Goal: Task Accomplishment & Management: Manage account settings

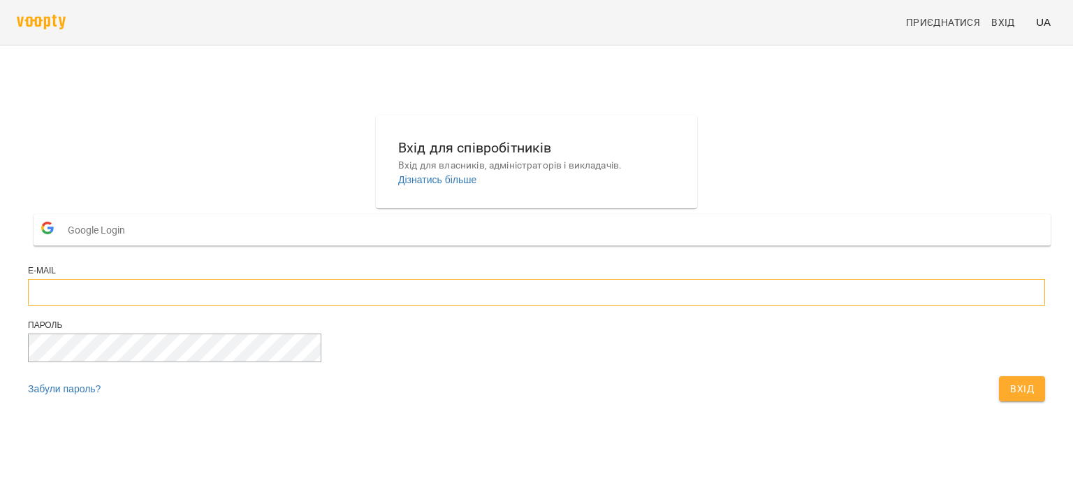
type input "**********"
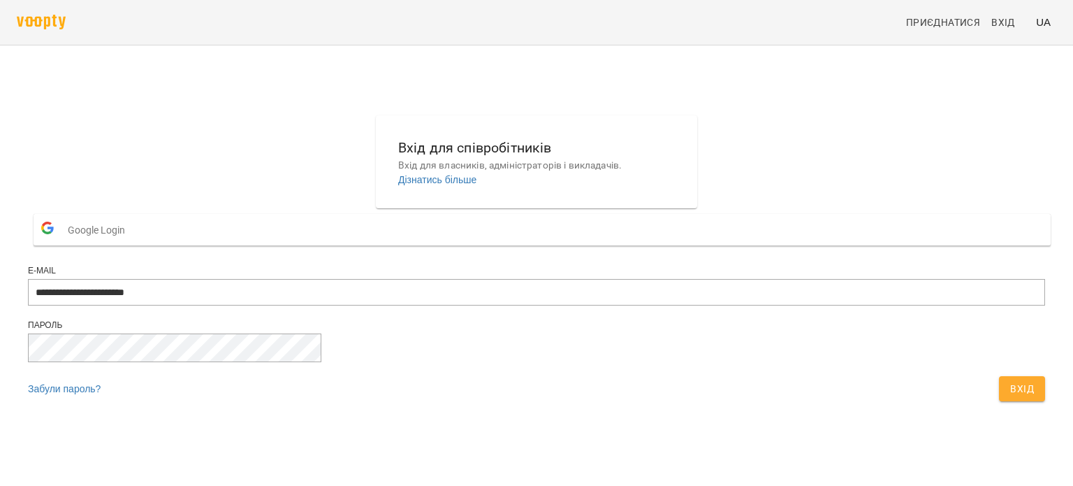
click at [1010, 397] on span "Вхід" at bounding box center [1022, 388] width 24 height 17
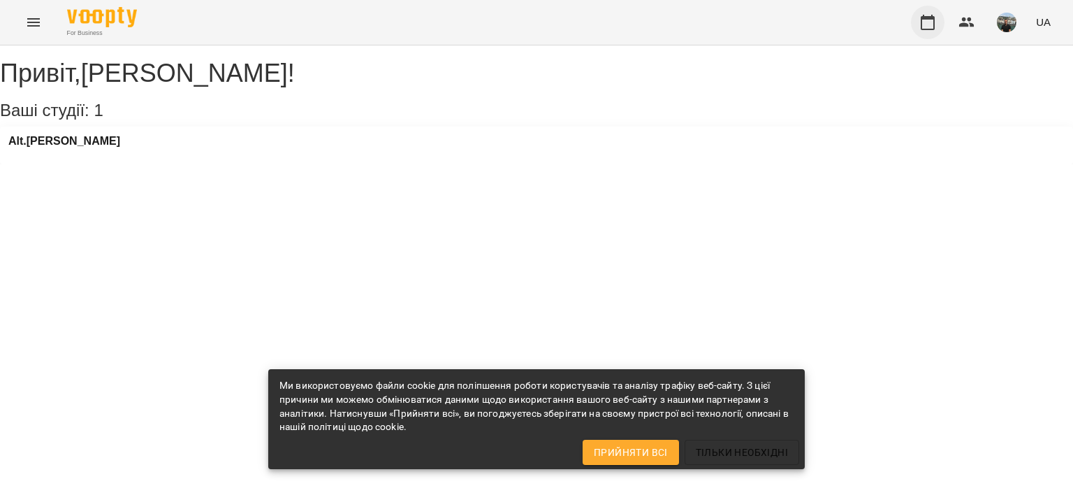
click at [931, 20] on icon "button" at bounding box center [927, 22] width 17 height 17
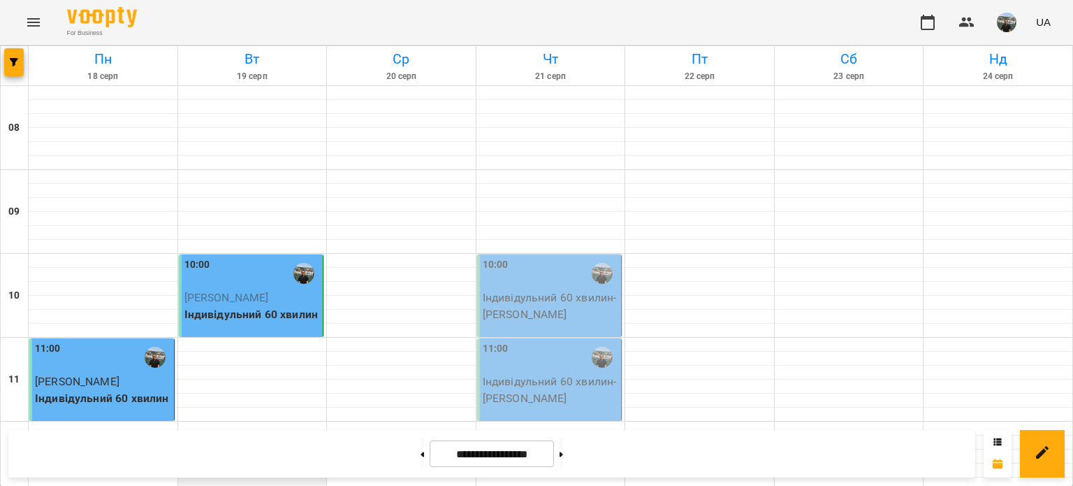
scroll to position [279, 0]
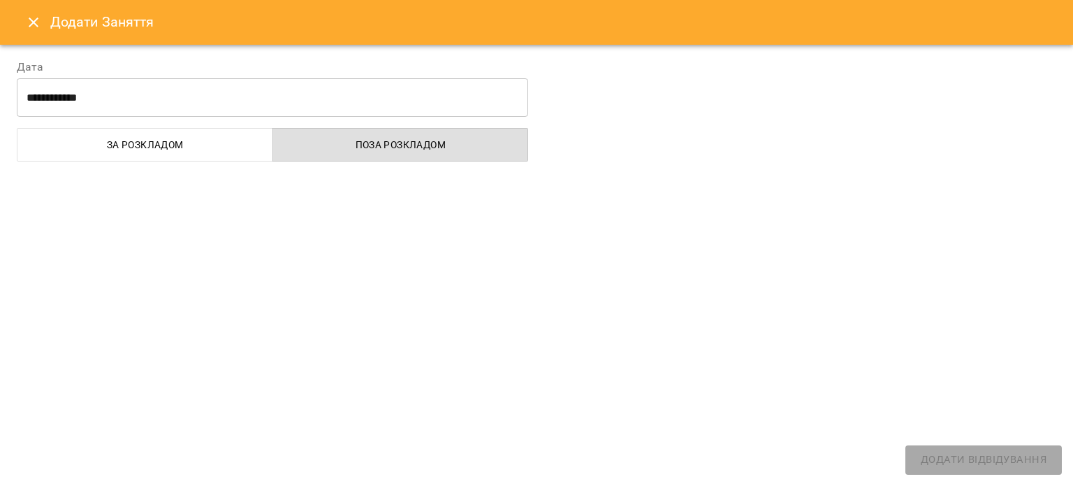
select select "**********"
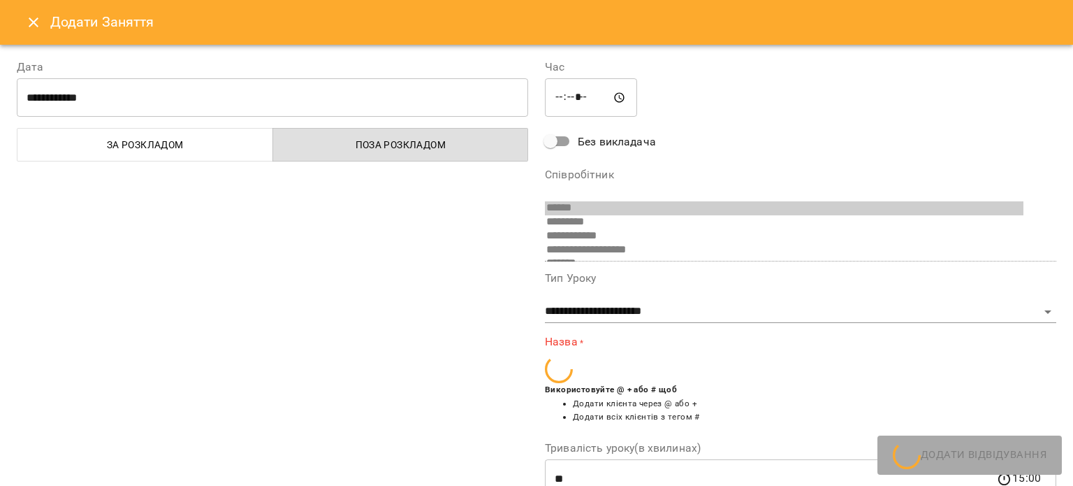
scroll to position [356, 0]
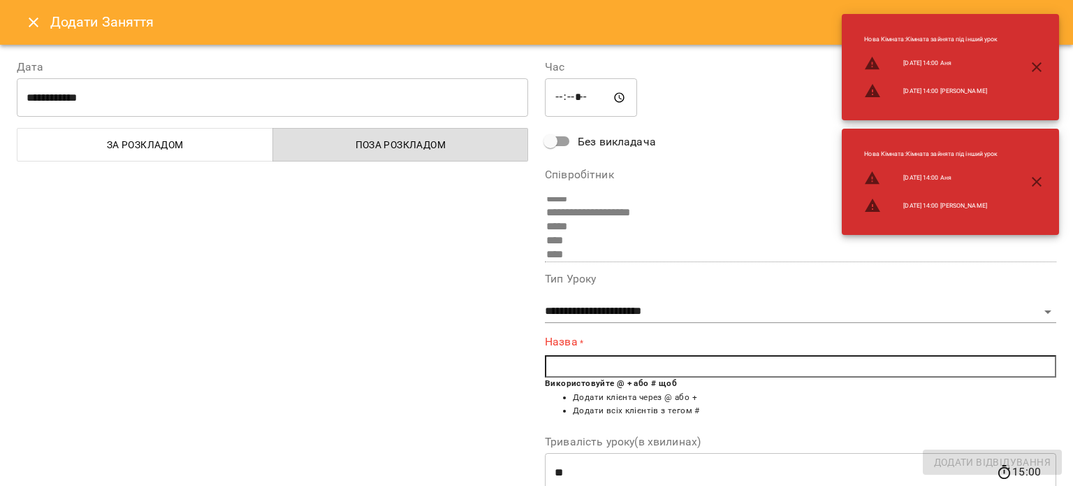
click at [587, 360] on input "text" at bounding box center [800, 366] width 511 height 22
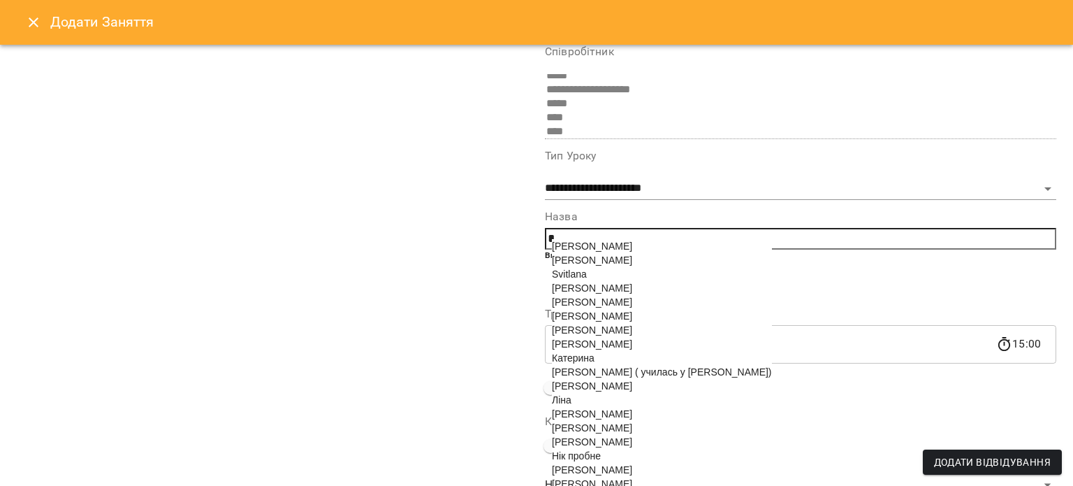
scroll to position [140, 0]
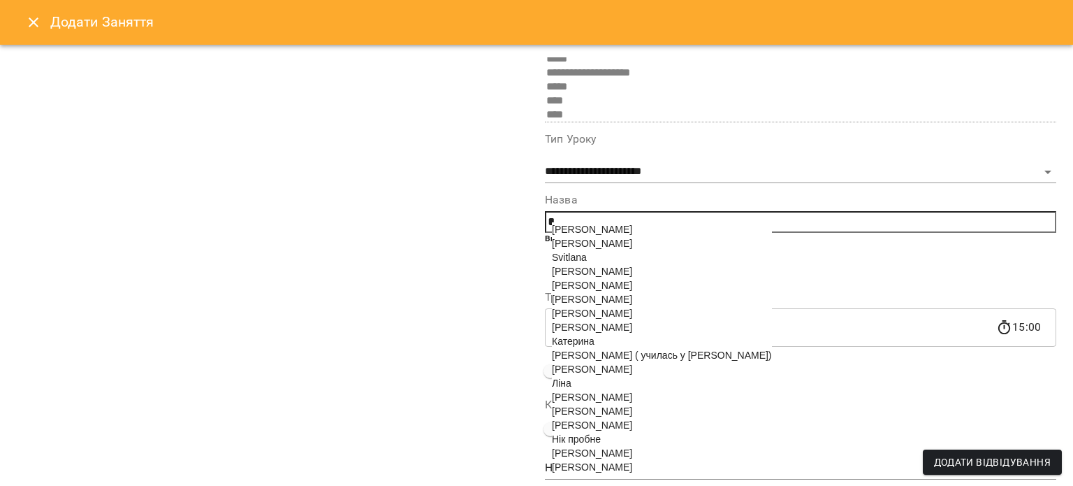
click at [606, 430] on span "Наталі Узунова" at bounding box center [592, 424] width 80 height 11
type input "**********"
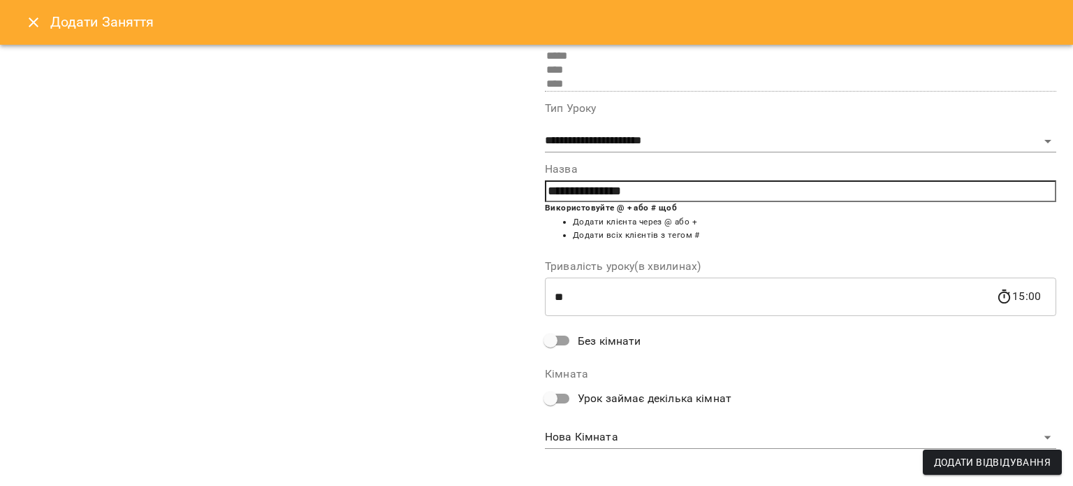
scroll to position [180, 0]
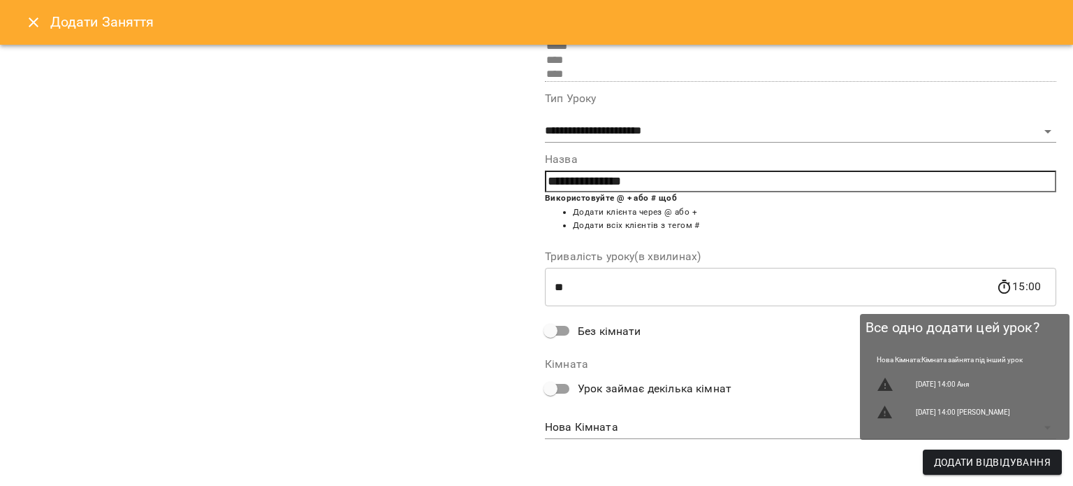
click at [1012, 463] on span "Додати Відвідування" at bounding box center [992, 461] width 117 height 17
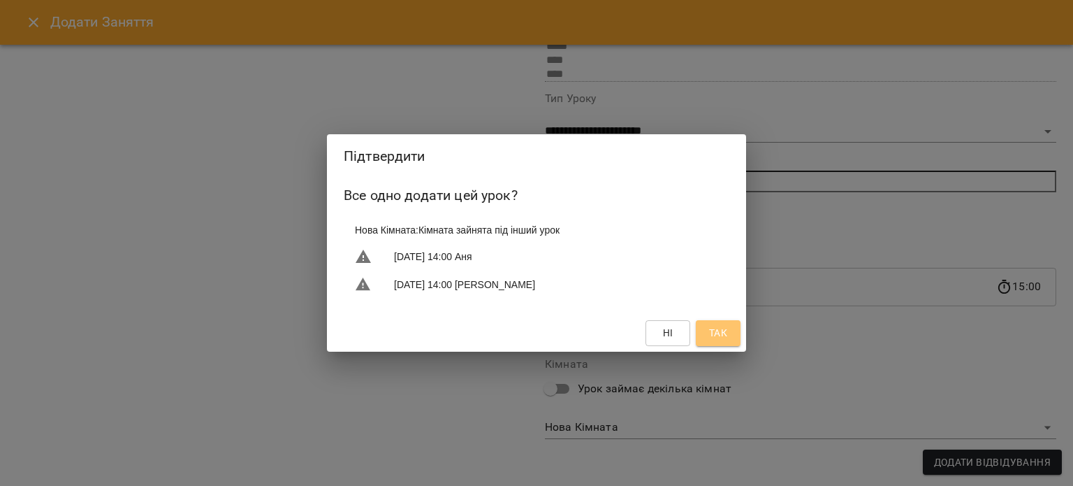
click at [721, 337] on span "Так" at bounding box center [718, 332] width 18 height 17
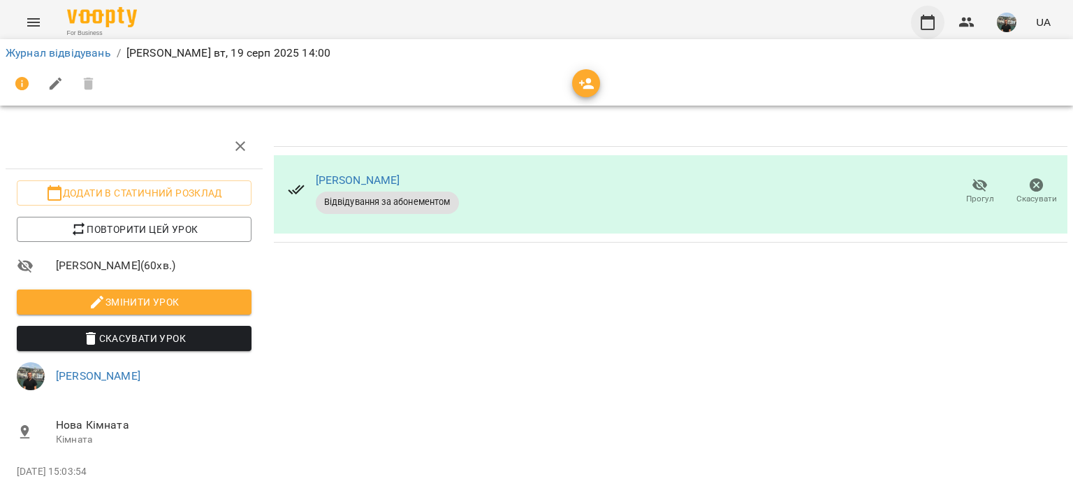
click at [926, 23] on icon "button" at bounding box center [927, 22] width 17 height 17
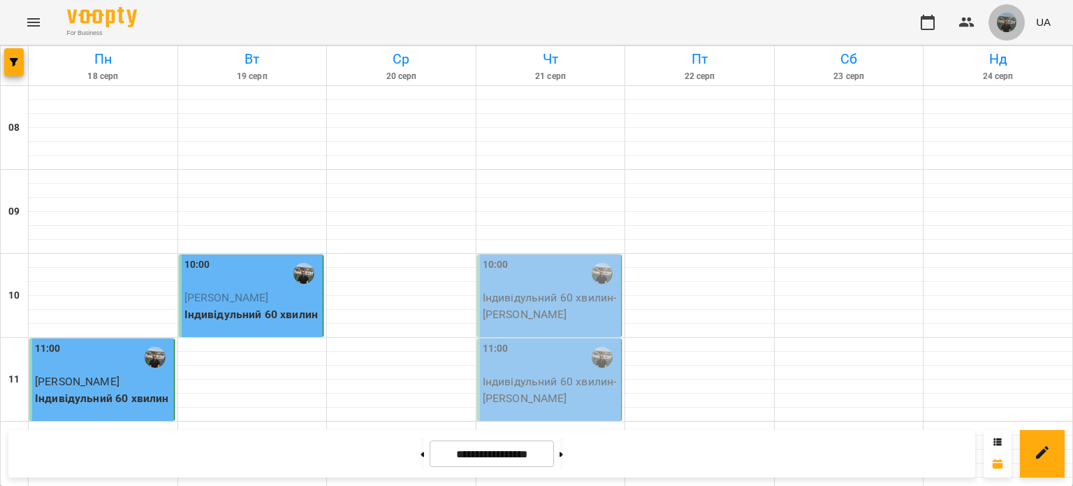
click at [1010, 23] on img "button" at bounding box center [1007, 23] width 20 height 20
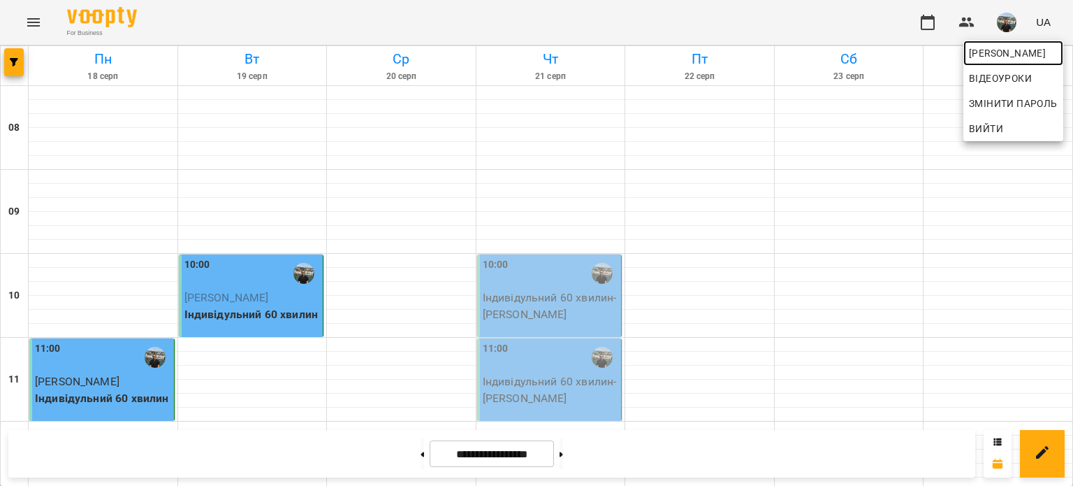
click at [984, 52] on span "Юрій" at bounding box center [1013, 53] width 89 height 17
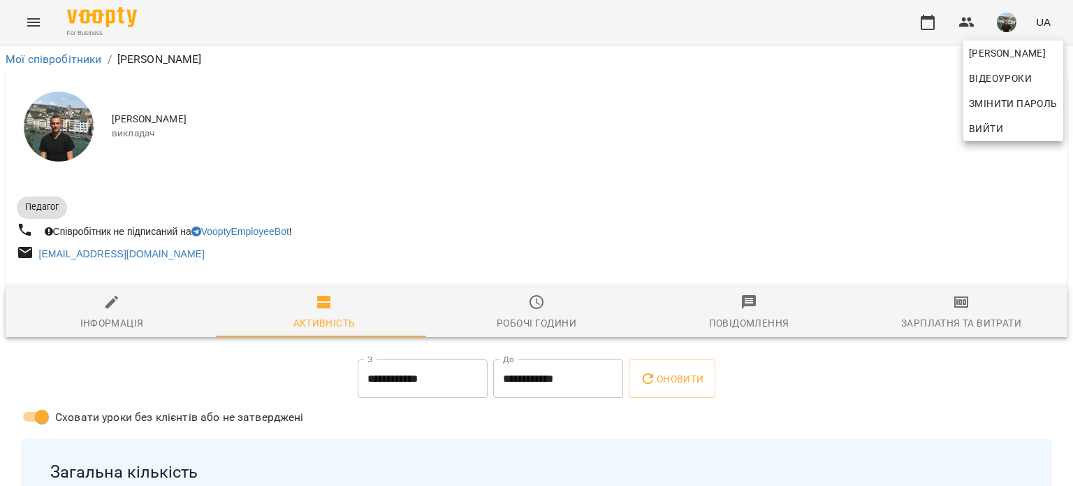
drag, startPoint x: 1067, startPoint y: 106, endPoint x: 1068, endPoint y: 119, distance: 12.6
click at [1068, 124] on div at bounding box center [536, 243] width 1073 height 486
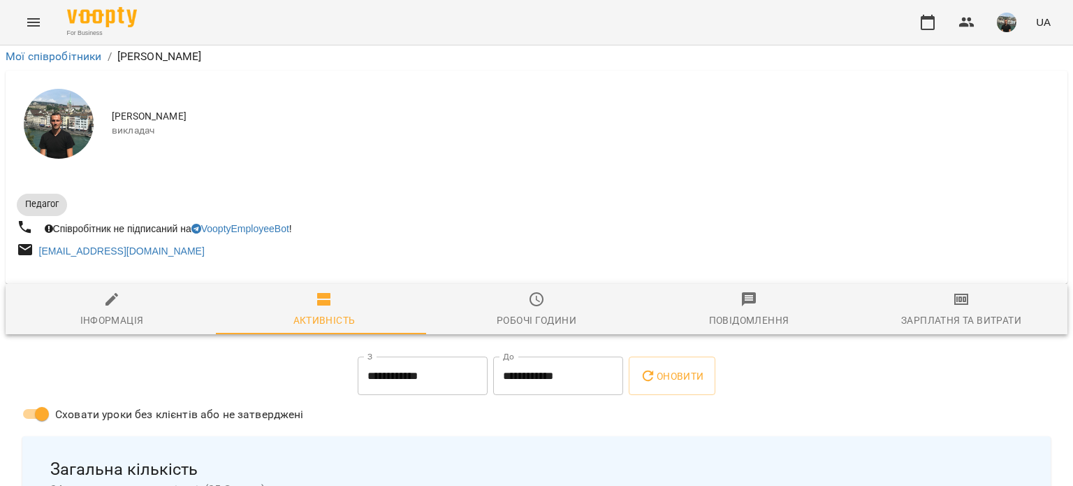
scroll to position [409, 0]
click at [1005, 18] on img "button" at bounding box center [1007, 23] width 20 height 20
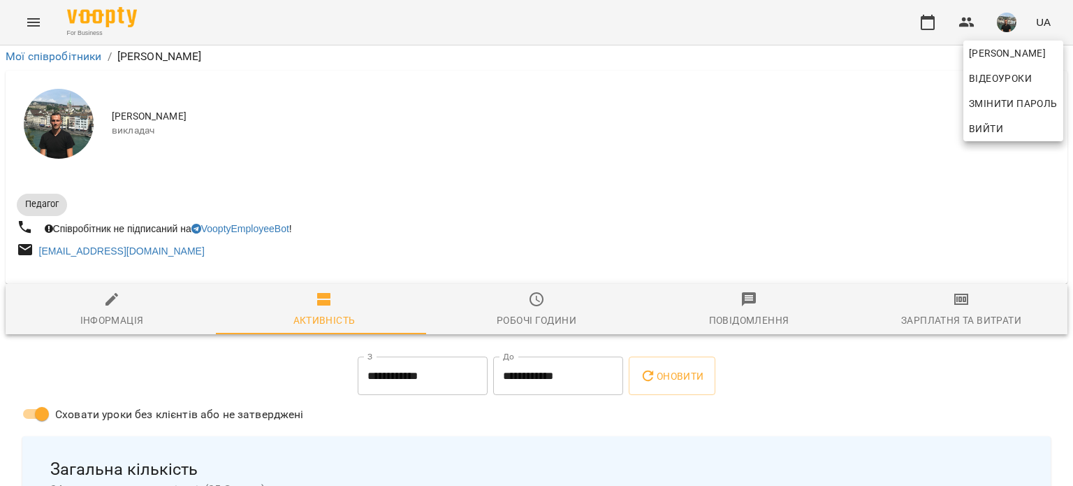
click at [991, 129] on span "Вийти" at bounding box center [986, 128] width 34 height 17
